Goal: Check status: Check status

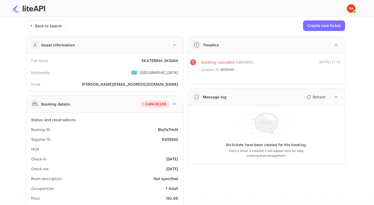
click at [39, 28] on div "Back to search" at bounding box center [48, 26] width 27 height 6
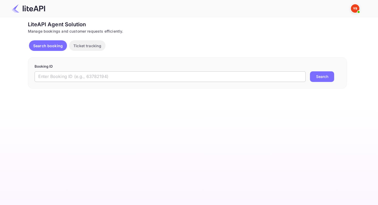
click at [106, 74] on input "text" at bounding box center [170, 76] width 271 height 11
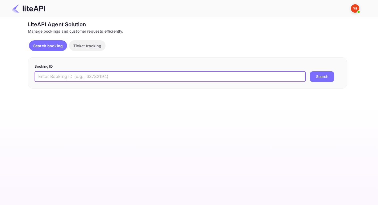
paste input "7470164"
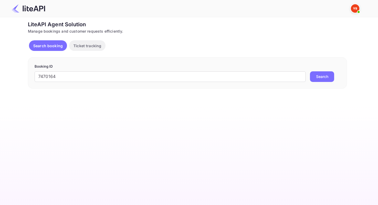
click at [330, 77] on button "Search" at bounding box center [322, 76] width 24 height 11
click at [40, 76] on input "7470164" at bounding box center [170, 76] width 271 height 11
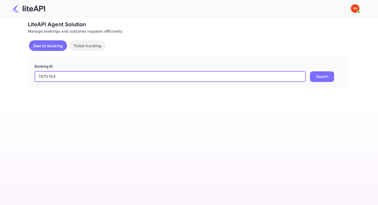
type input "7470164"
click at [310, 71] on button "Search" at bounding box center [322, 76] width 24 height 11
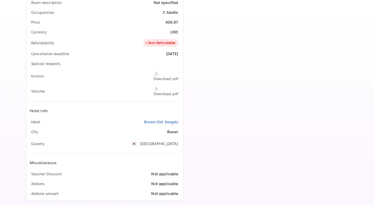
scroll to position [181, 0]
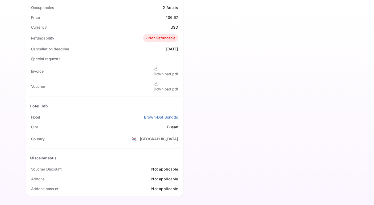
click at [162, 86] on div "Download pdf" at bounding box center [166, 89] width 25 height 6
